Goal: Task Accomplishment & Management: Manage account settings

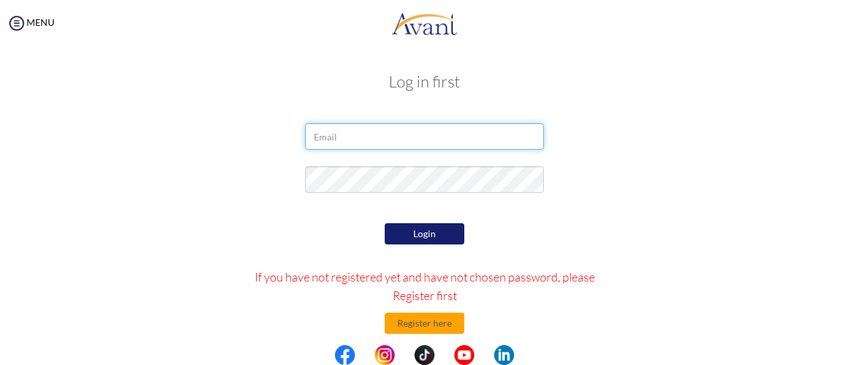
click at [378, 135] on input "email" at bounding box center [424, 136] width 239 height 27
type input "[EMAIL_ADDRESS][PERSON_NAME][DOMAIN_NAME]"
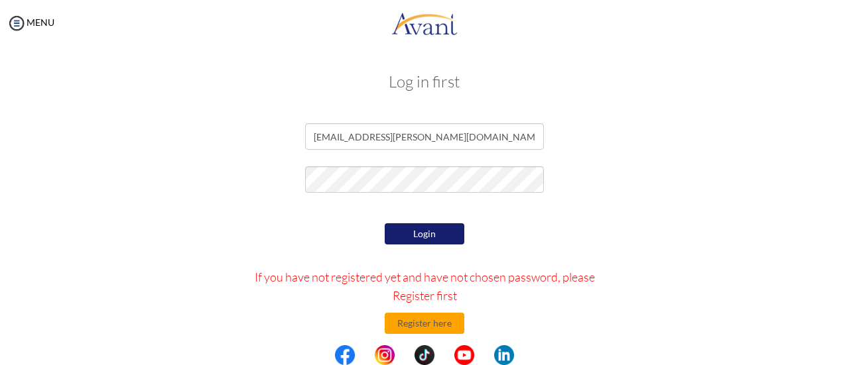
click at [432, 230] on button "Login" at bounding box center [425, 233] width 80 height 21
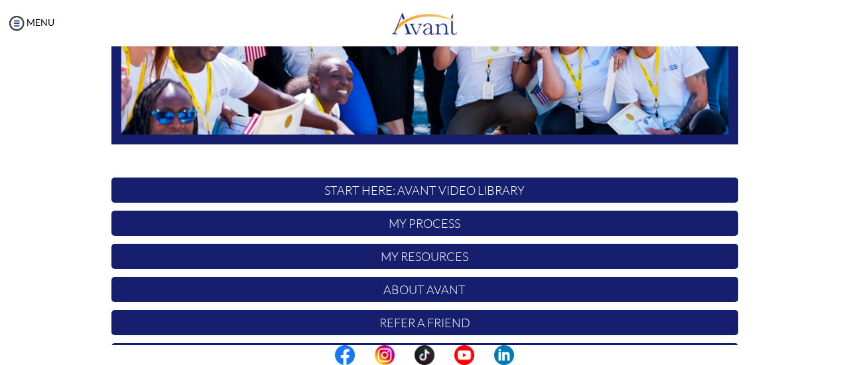
scroll to position [371, 0]
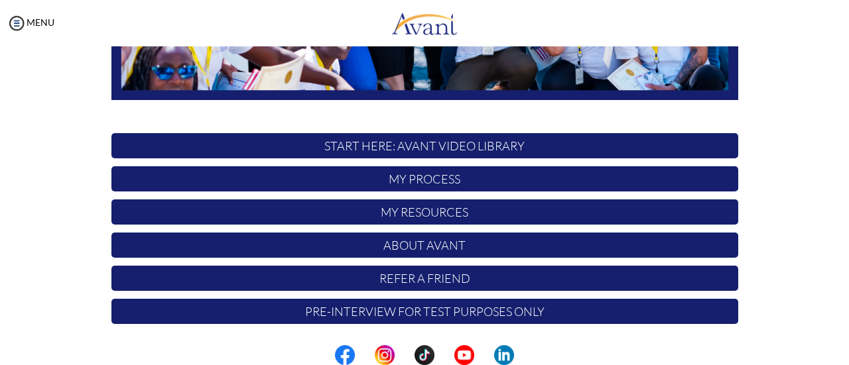
click at [410, 178] on p "My Process" at bounding box center [424, 178] width 626 height 25
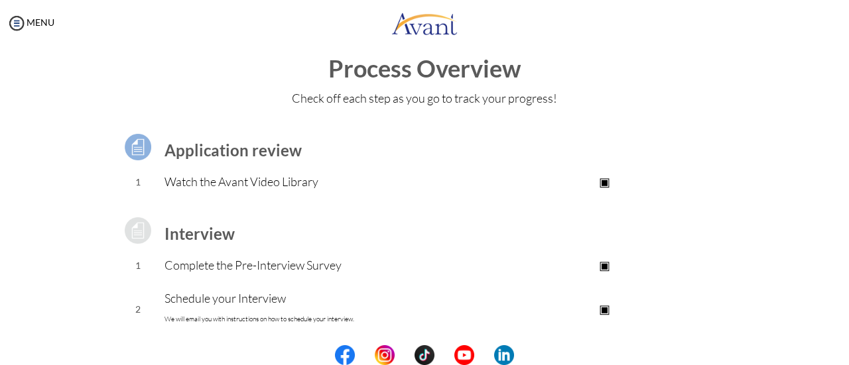
scroll to position [0, 0]
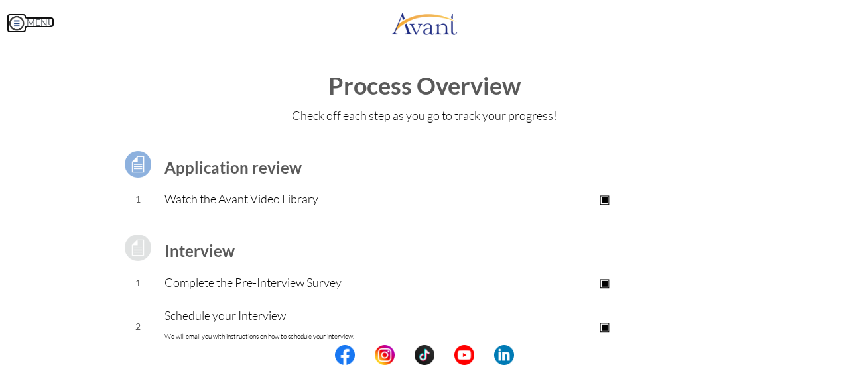
click at [29, 22] on link "MENU" at bounding box center [31, 22] width 48 height 11
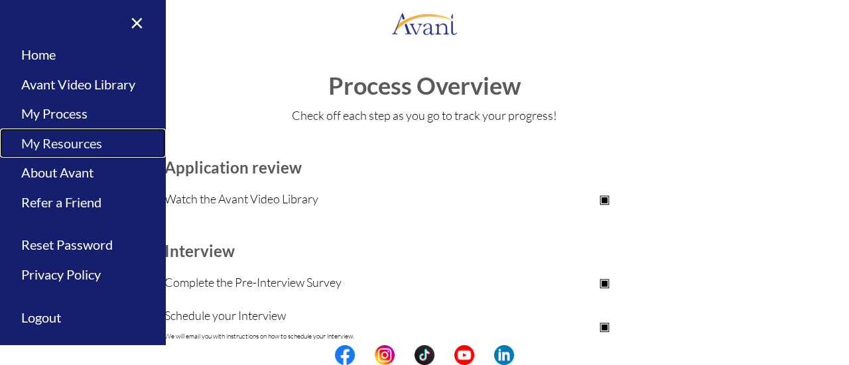
click at [58, 141] on link "My Resources" at bounding box center [83, 144] width 166 height 30
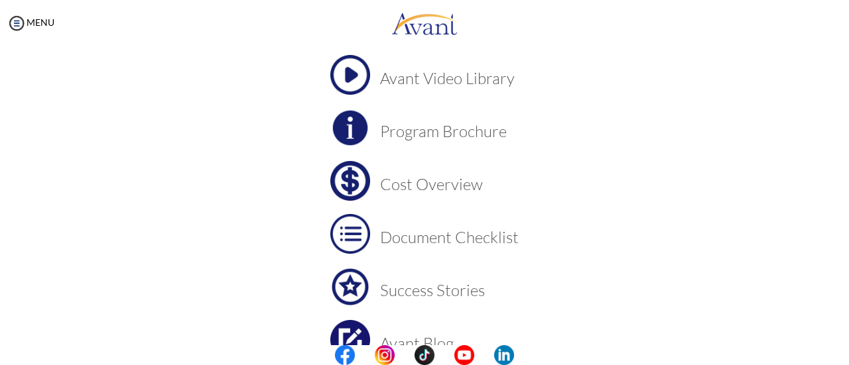
scroll to position [170, 0]
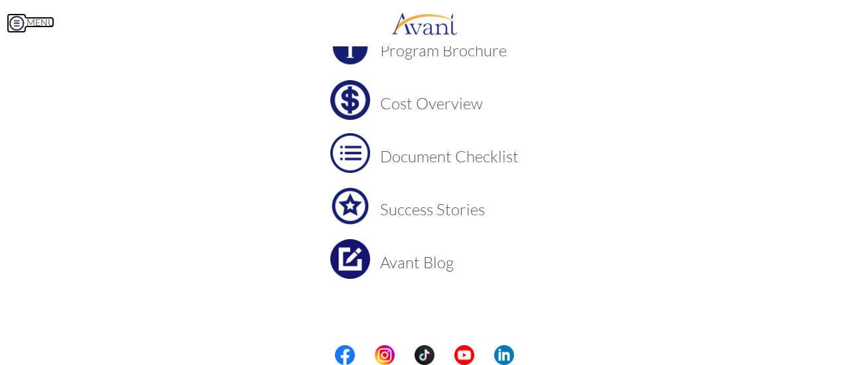
click at [21, 20] on img at bounding box center [17, 23] width 20 height 20
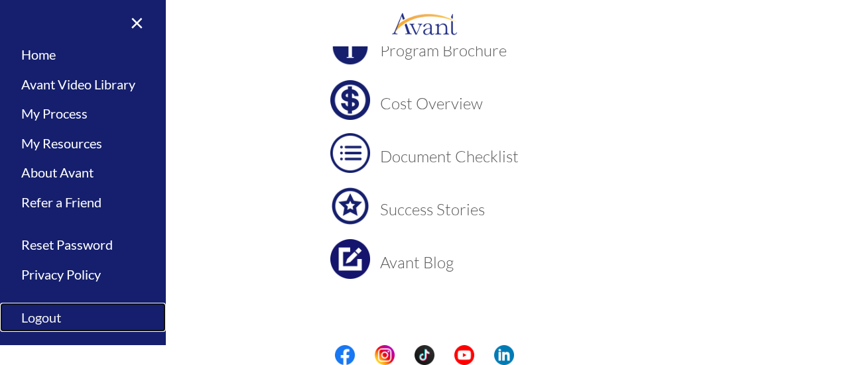
click at [36, 312] on link "Logout" at bounding box center [83, 318] width 166 height 30
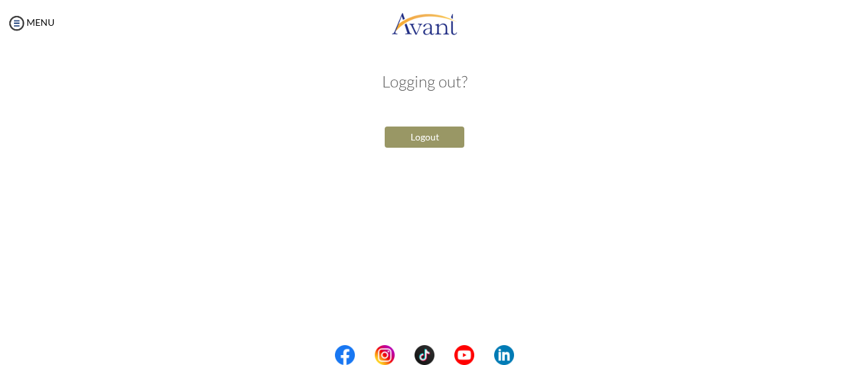
click at [422, 133] on button "Logout" at bounding box center [425, 137] width 80 height 21
